Goal: Task Accomplishment & Management: Manage account settings

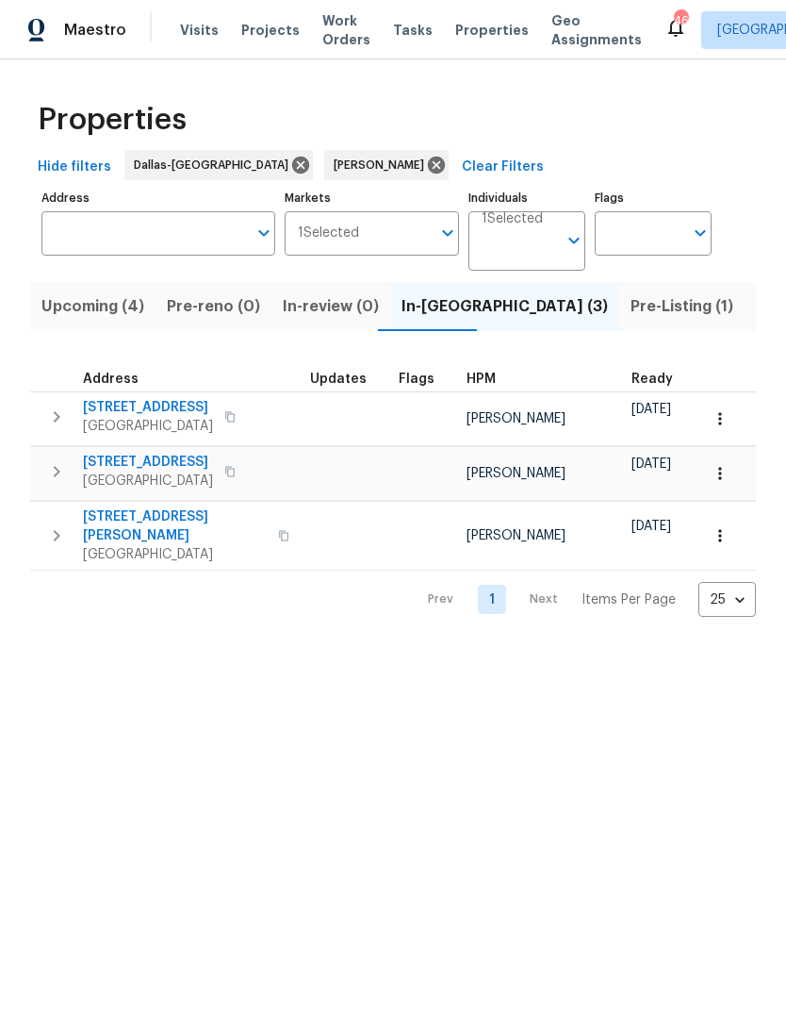
click at [239, 421] on button "button" at bounding box center [230, 417] width 23 height 26
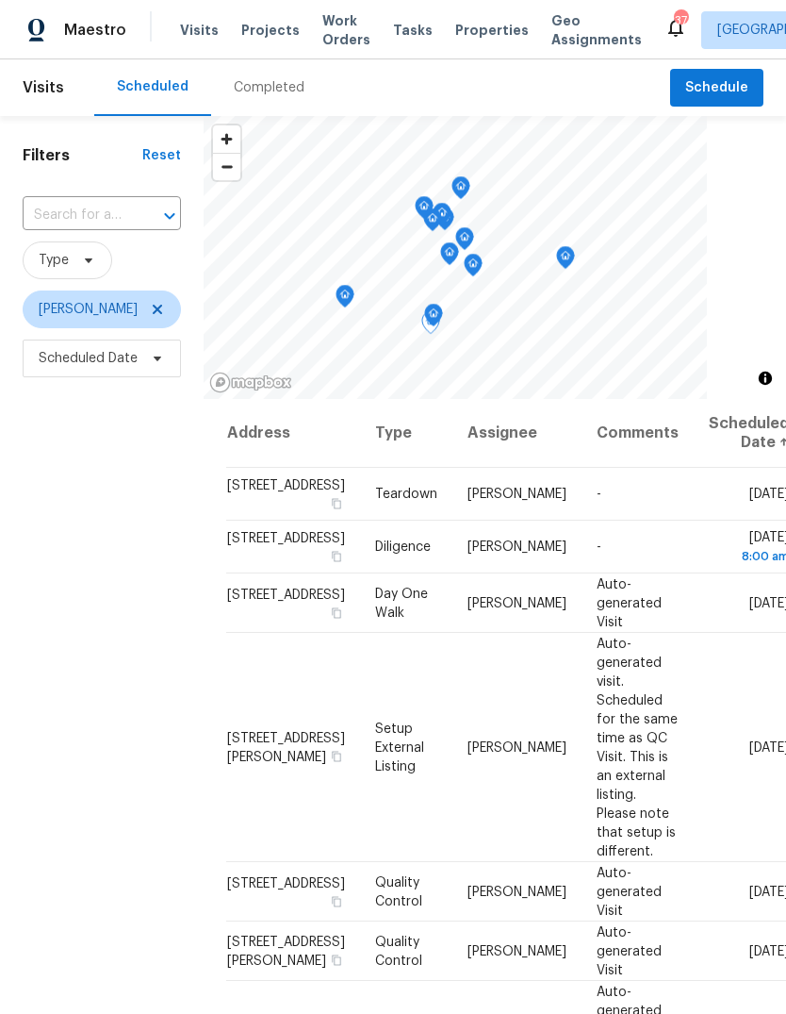
click at [0, 0] on icon at bounding box center [0, 0] width 0 height 0
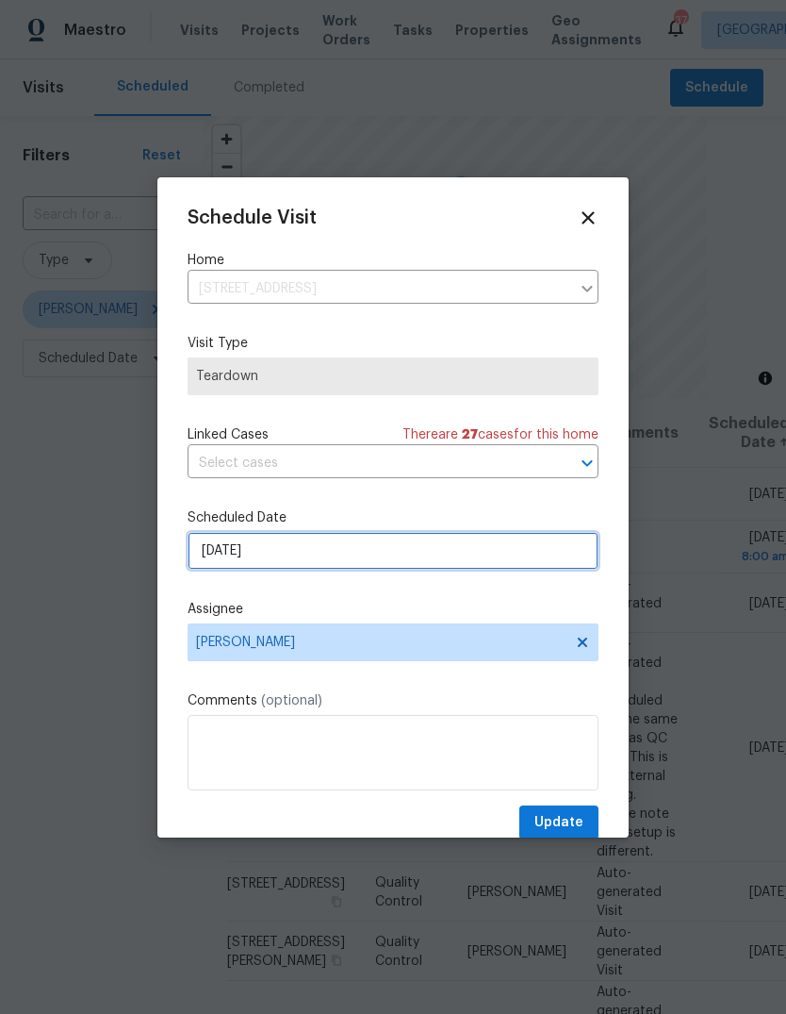
click at [297, 548] on input "9/21/2025" at bounding box center [393, 551] width 411 height 38
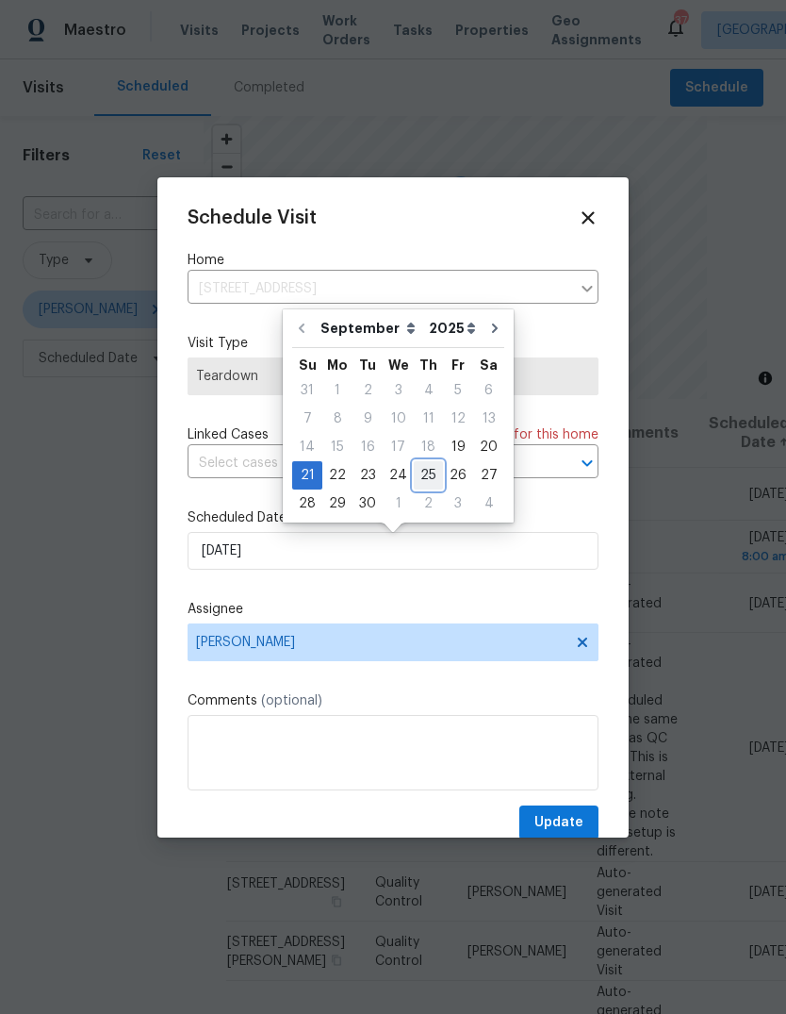
click at [421, 479] on div "25" at bounding box center [428, 475] width 29 height 26
type input "9/25/2025"
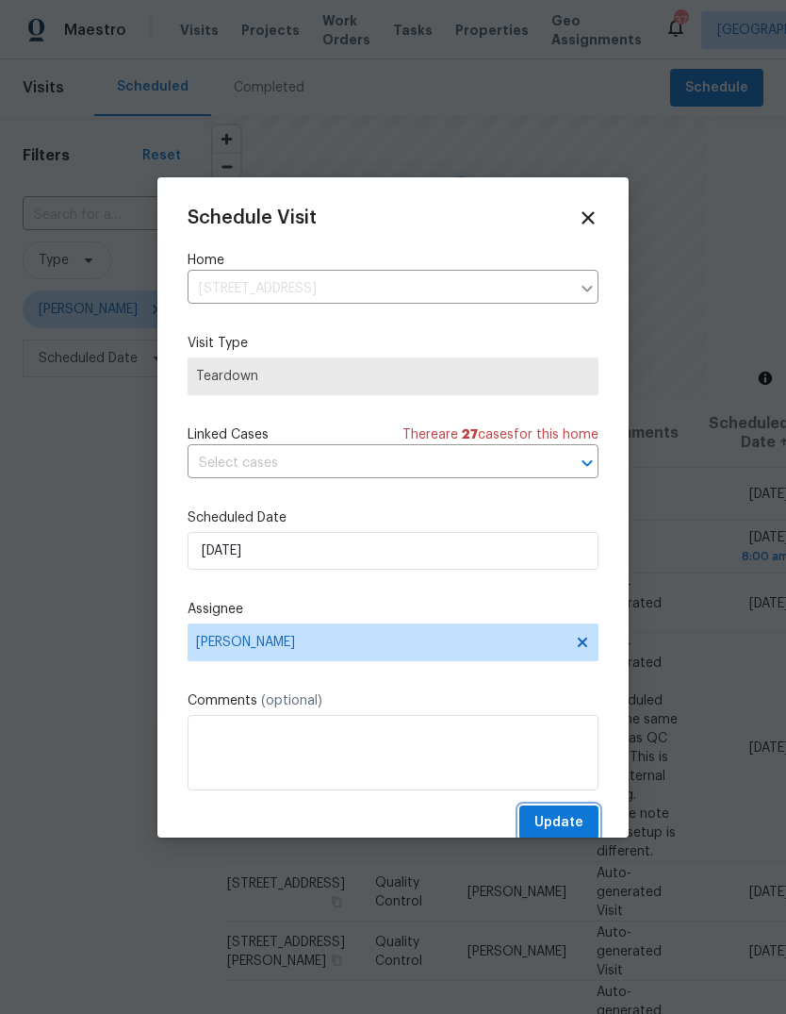
click at [582, 833] on span "Update" at bounding box center [559, 823] width 49 height 24
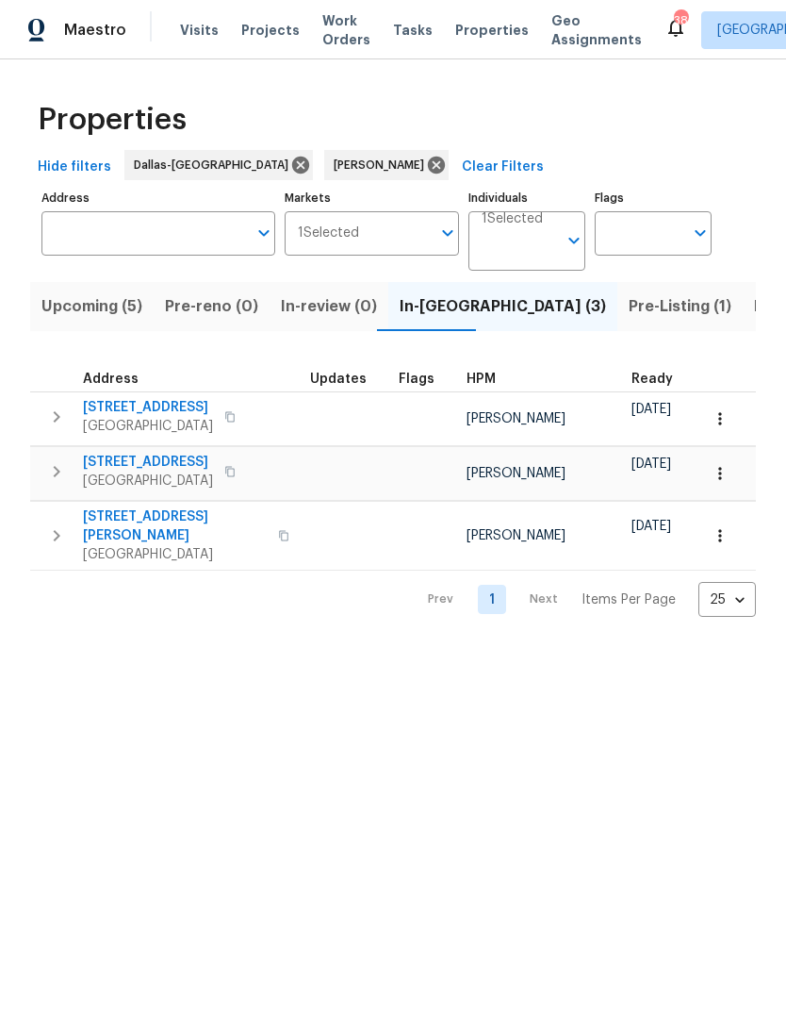
click at [106, 307] on span "Upcoming (5)" at bounding box center [91, 306] width 101 height 26
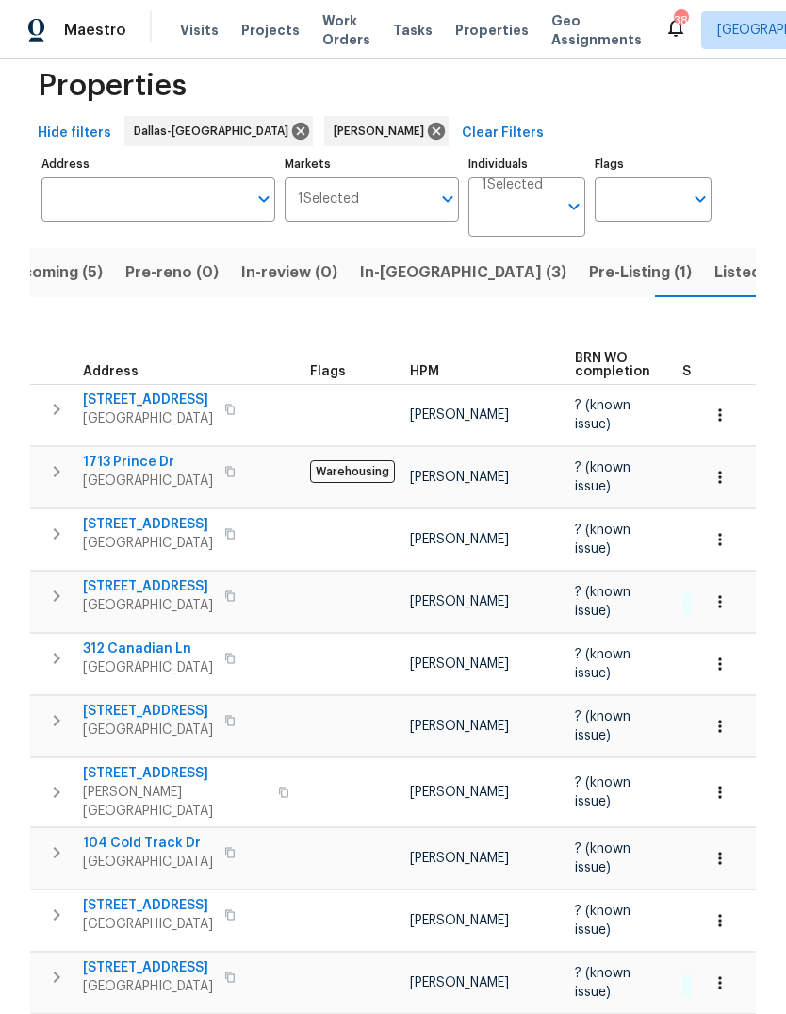
scroll to position [33, 0]
click at [715, 272] on span "Listed (18)" at bounding box center [754, 273] width 78 height 26
